Goal: Find specific page/section: Find specific page/section

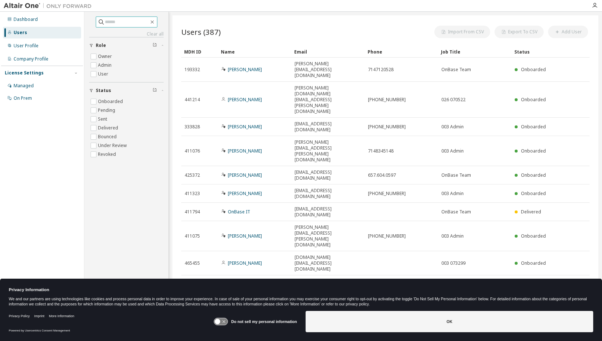
click at [116, 23] on input "text" at bounding box center [127, 21] width 44 height 7
type input "*****"
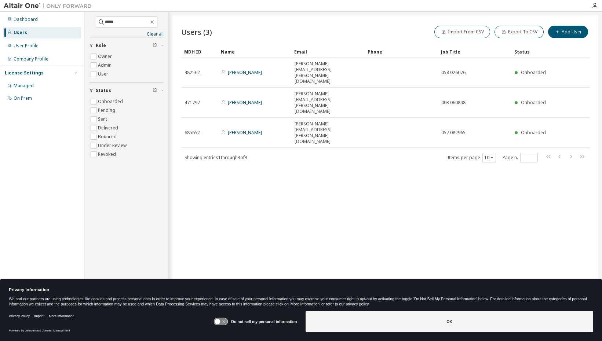
click at [500, 161] on div "Users (3) Import From CSV Export To CSV Add User Clear Load Save Save As Field …" at bounding box center [385, 165] width 426 height 301
